Goal: Obtain resource: Obtain resource

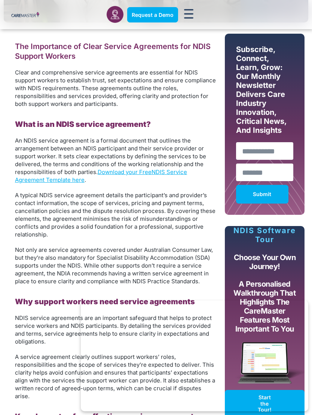
scroll to position [312, 0]
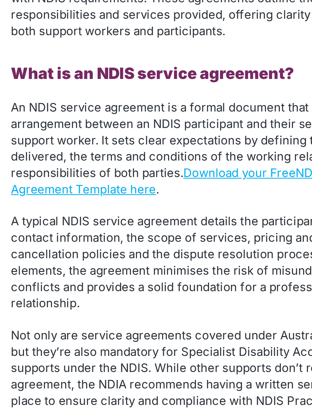
click at [117, 163] on link "Download your Free" at bounding box center [125, 166] width 54 height 7
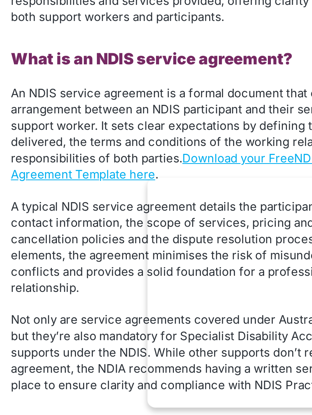
click at [112, 287] on link "Download your Free" at bounding box center [125, 290] width 54 height 7
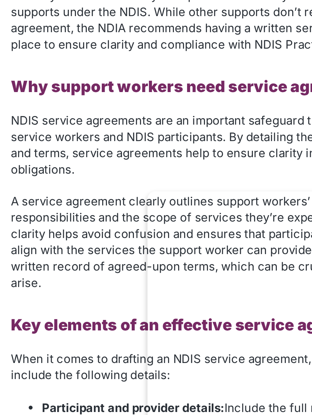
scroll to position [359, 0]
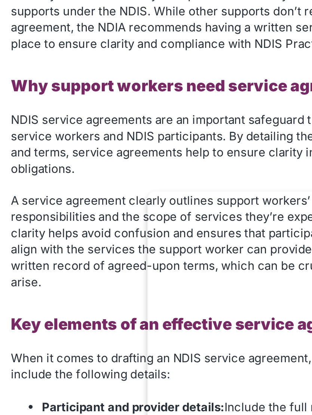
click at [109, 262] on span "NDIS service agreements are an important safeguard that helps to protect servic…" at bounding box center [113, 277] width 197 height 31
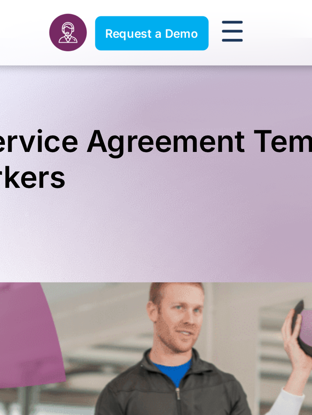
scroll to position [0, 0]
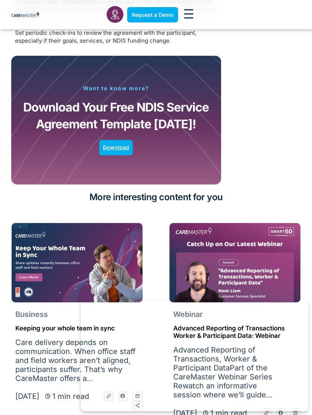
scroll to position [1443, 0]
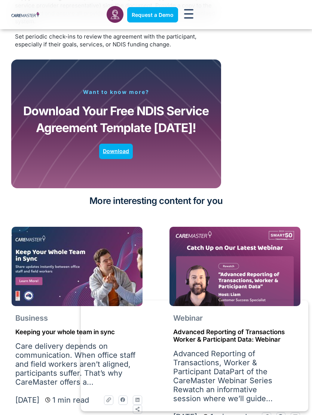
click at [121, 148] on span "Download" at bounding box center [116, 151] width 26 height 6
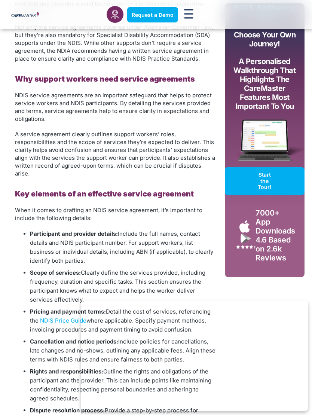
scroll to position [529, 0]
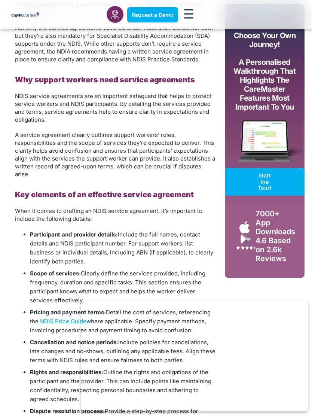
click at [160, 17] on span "Request a Demo" at bounding box center [153, 15] width 42 height 6
